Goal: Navigation & Orientation: Find specific page/section

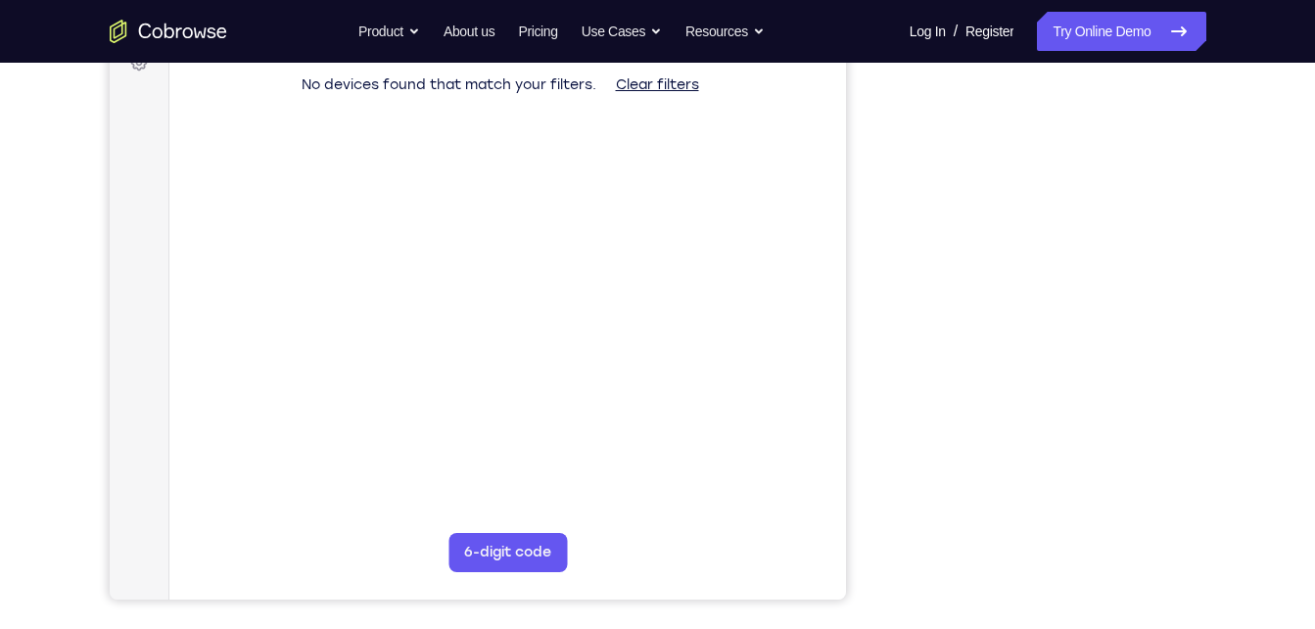
scroll to position [312, 0]
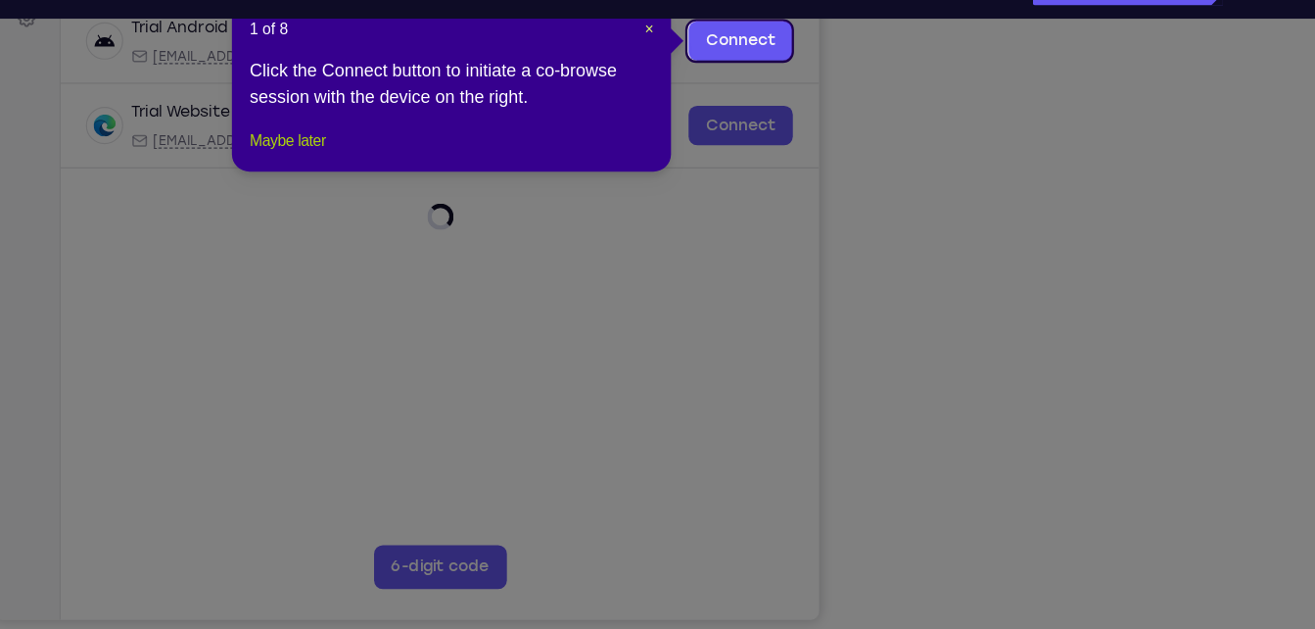
drag, startPoint x: 395, startPoint y: 186, endPoint x: 336, endPoint y: 249, distance: 85.9
click at [395, 183] on button "Maybe later" at bounding box center [372, 172] width 68 height 24
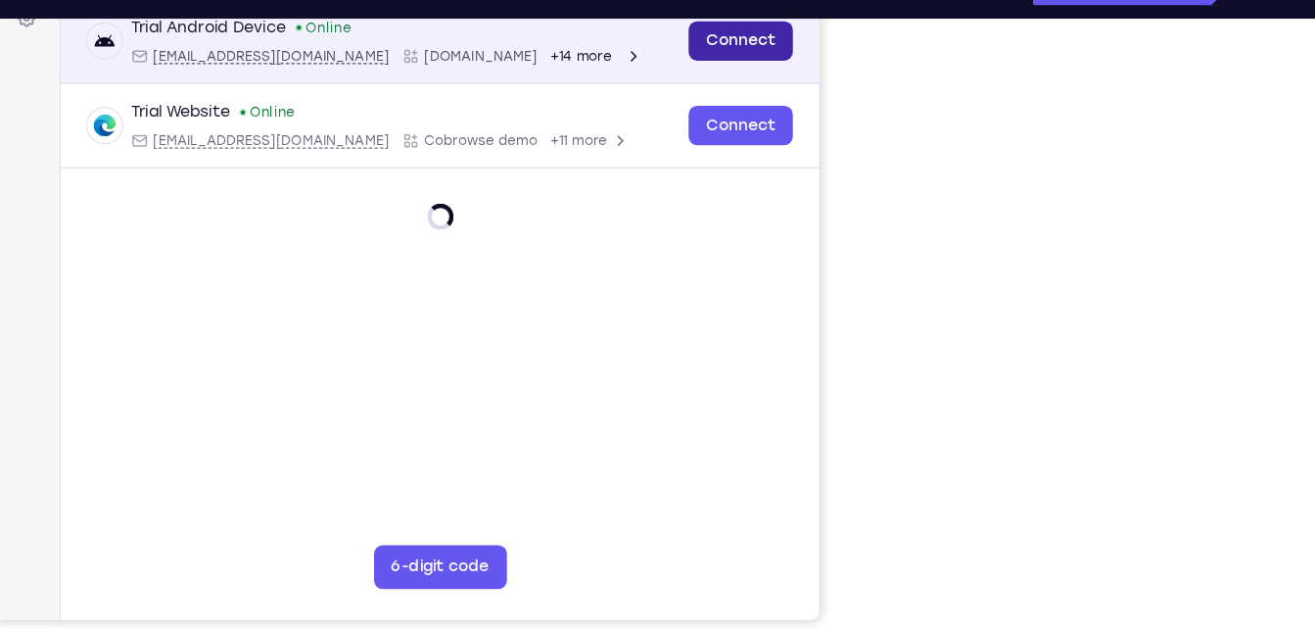
click at [666, 30] on link "Connect" at bounding box center [659, 24] width 93 height 35
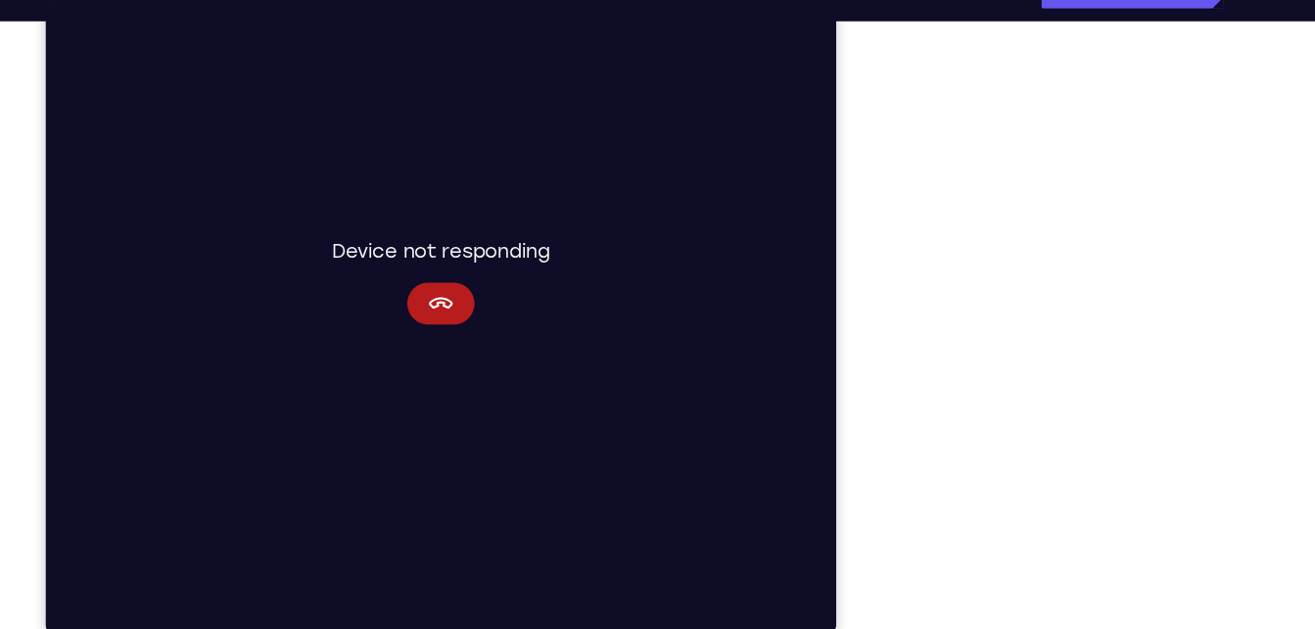
scroll to position [279, 0]
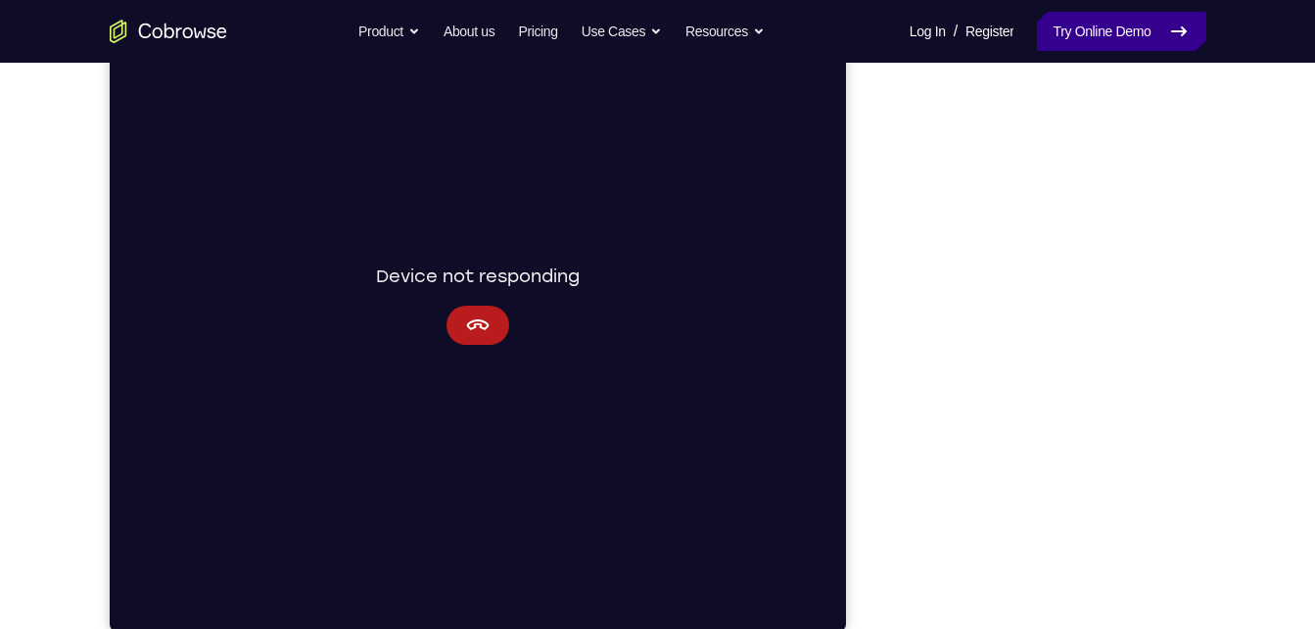
click at [1127, 38] on link "Try Online Demo" at bounding box center [1121, 31] width 168 height 39
